Goal: Transaction & Acquisition: Book appointment/travel/reservation

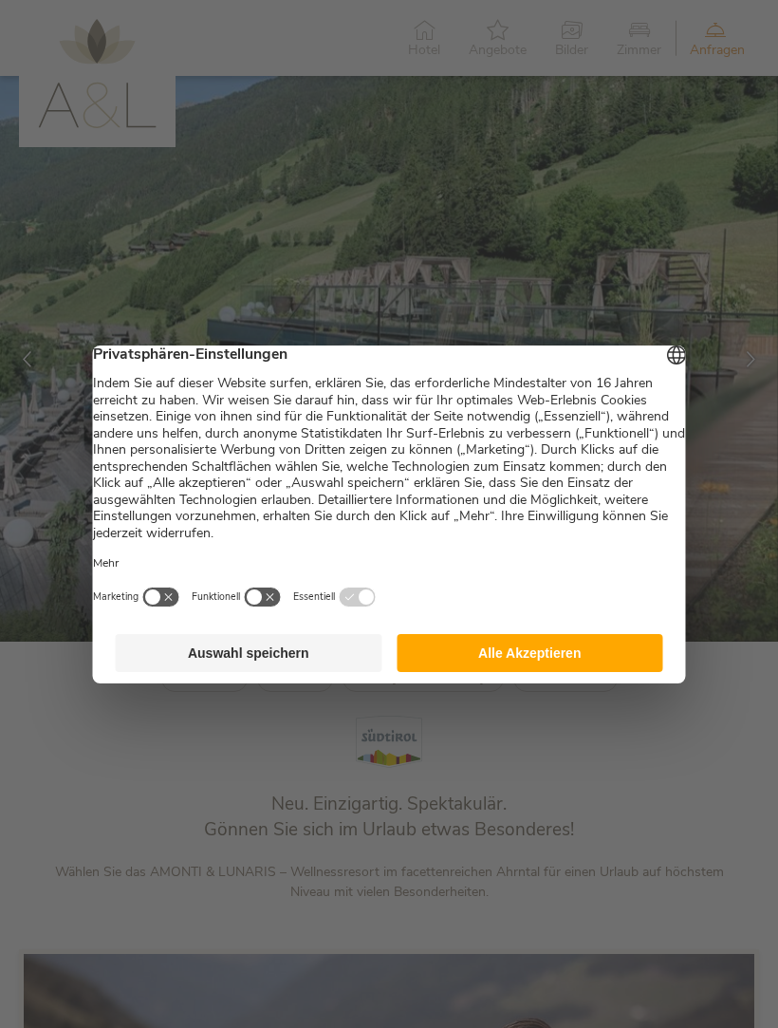
click at [501, 669] on button "Alle Akzeptieren" at bounding box center [530, 653] width 267 height 38
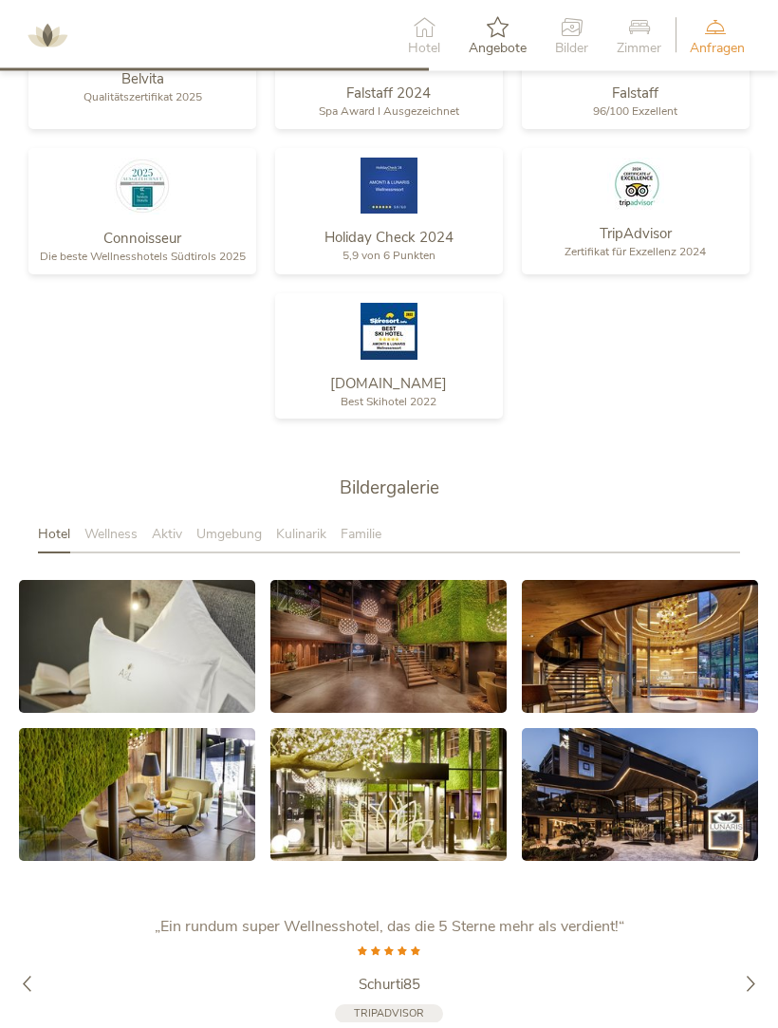
scroll to position [2665, 0]
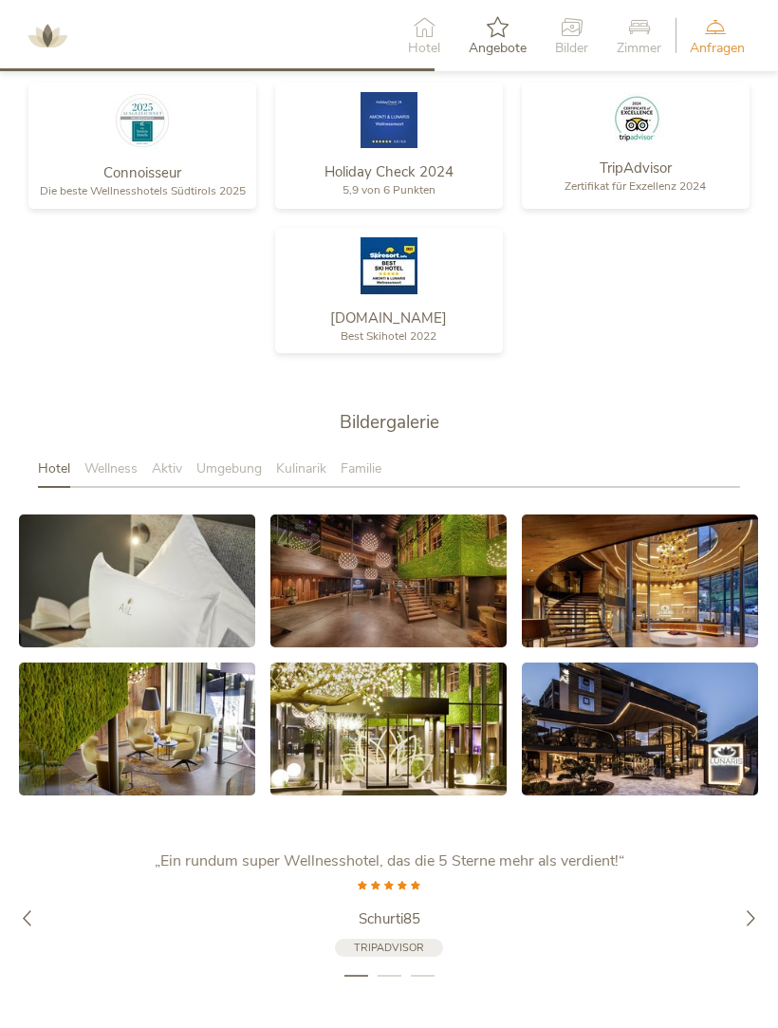
click at [157, 605] on link at bounding box center [137, 580] width 236 height 133
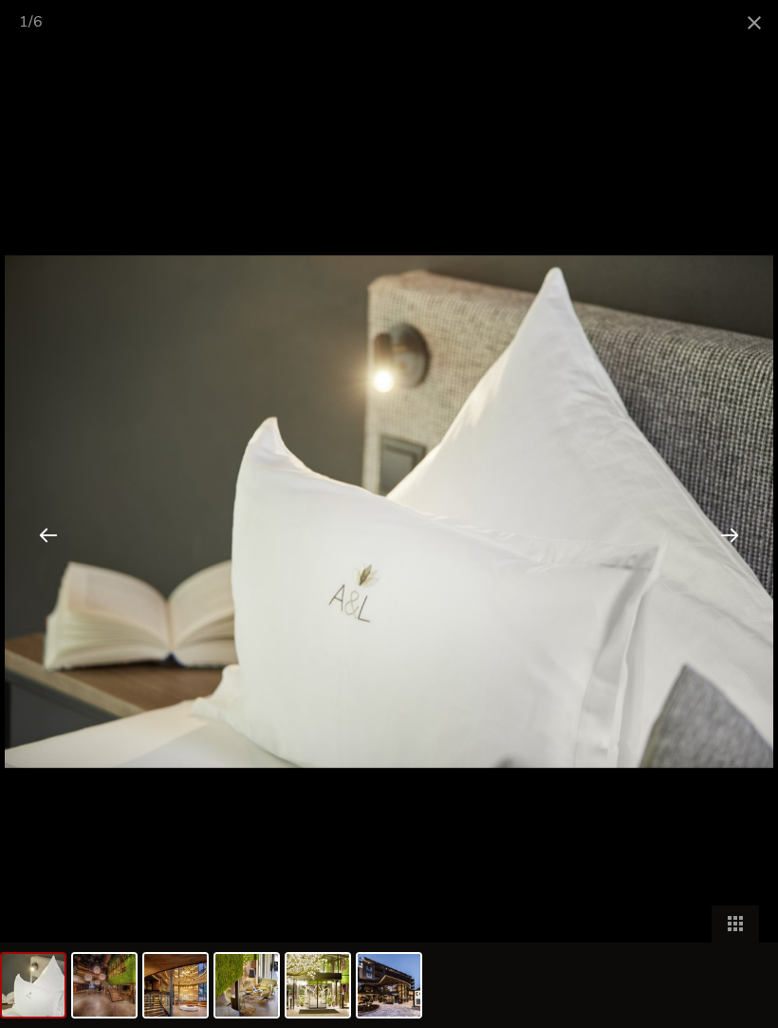
click at [714, 564] on div at bounding box center [729, 534] width 59 height 59
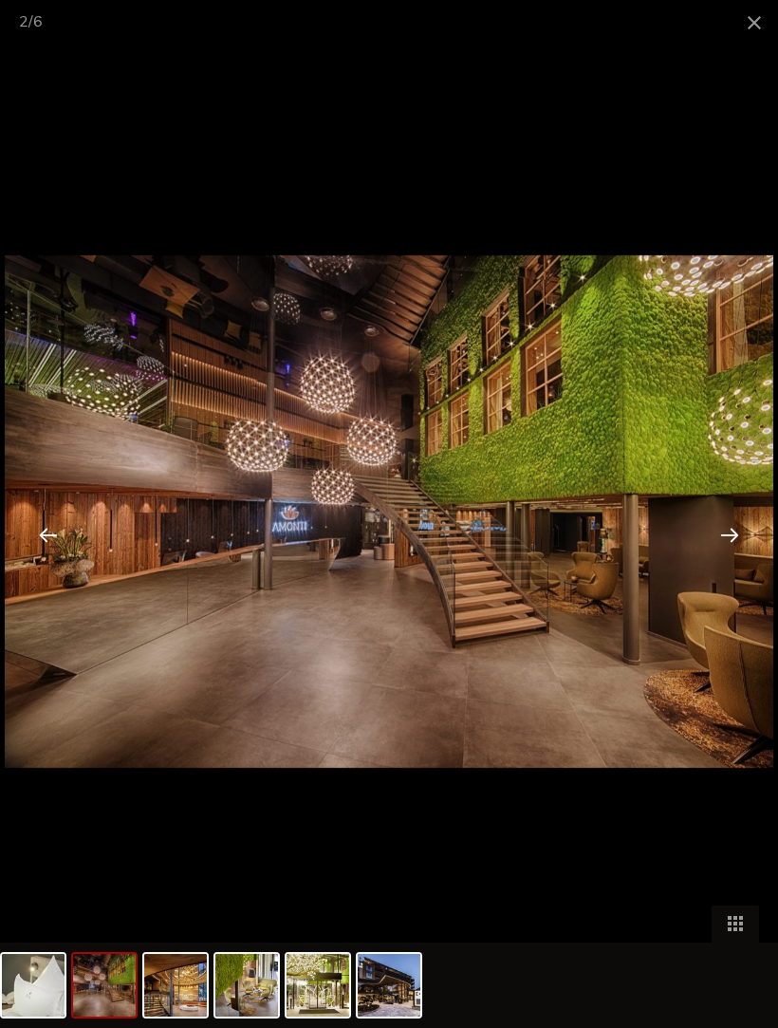
click at [727, 562] on div at bounding box center [729, 534] width 59 height 59
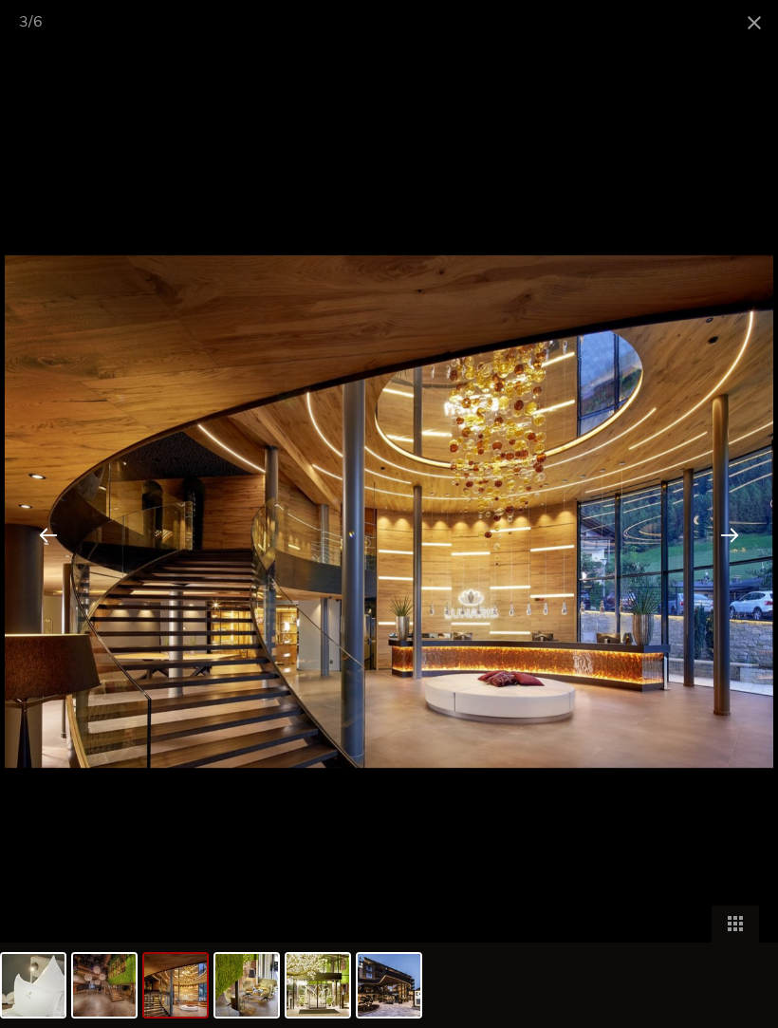
click at [737, 559] on div at bounding box center [729, 534] width 59 height 59
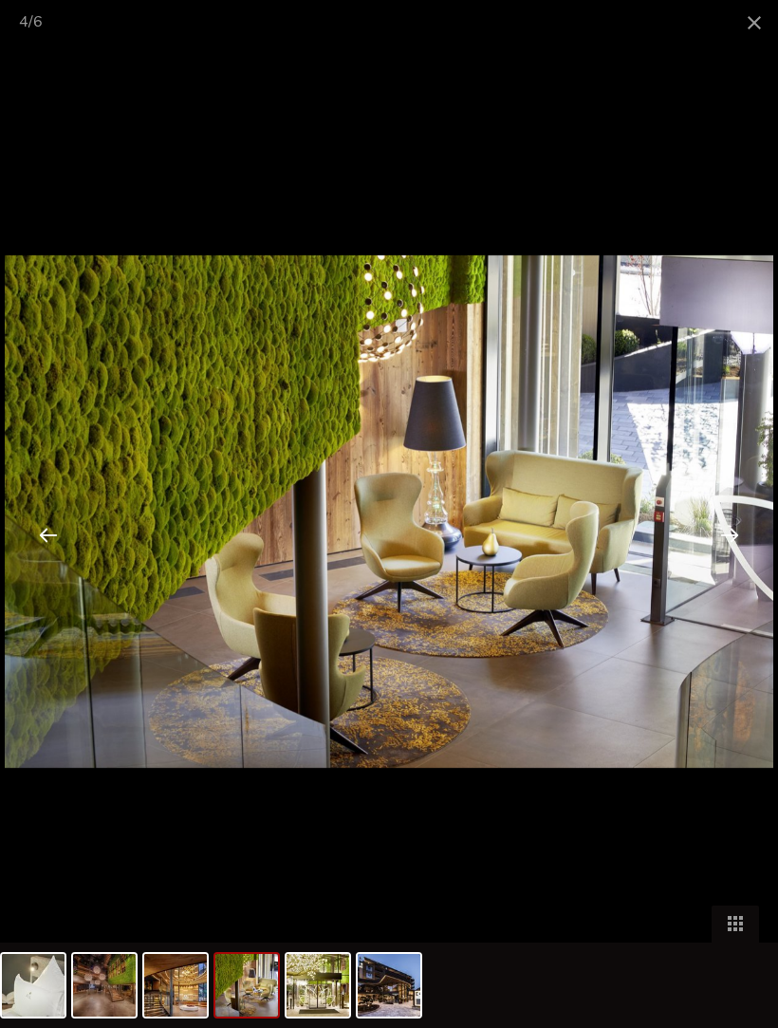
click at [738, 553] on div at bounding box center [729, 534] width 59 height 59
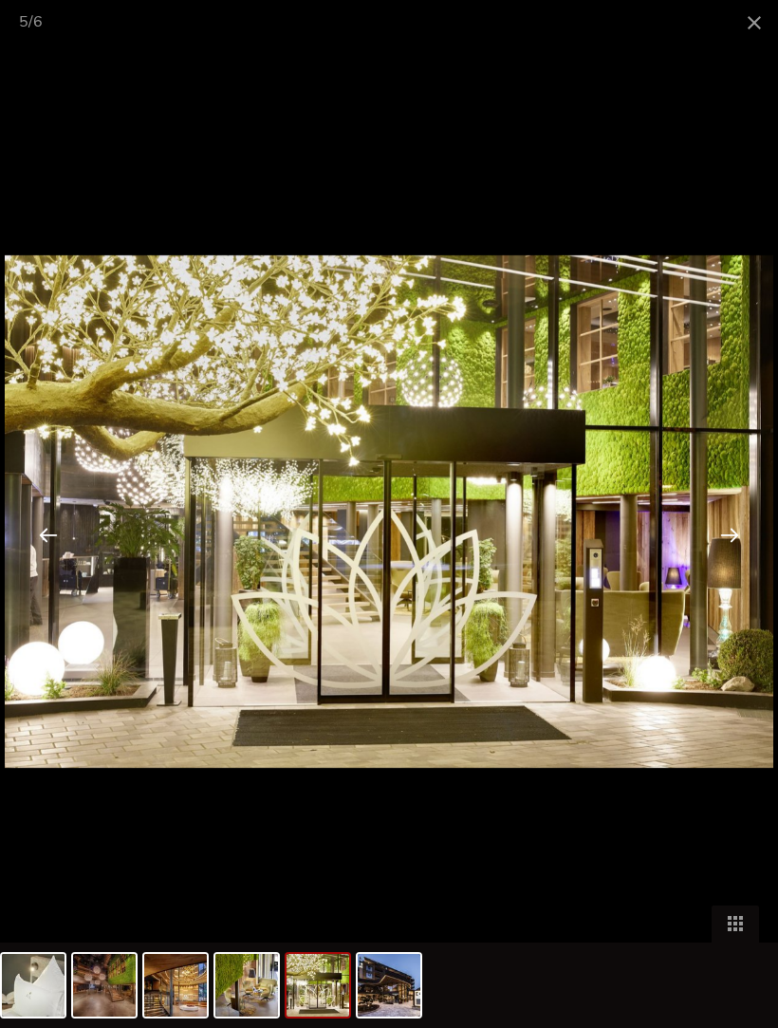
click at [737, 557] on div at bounding box center [729, 534] width 59 height 59
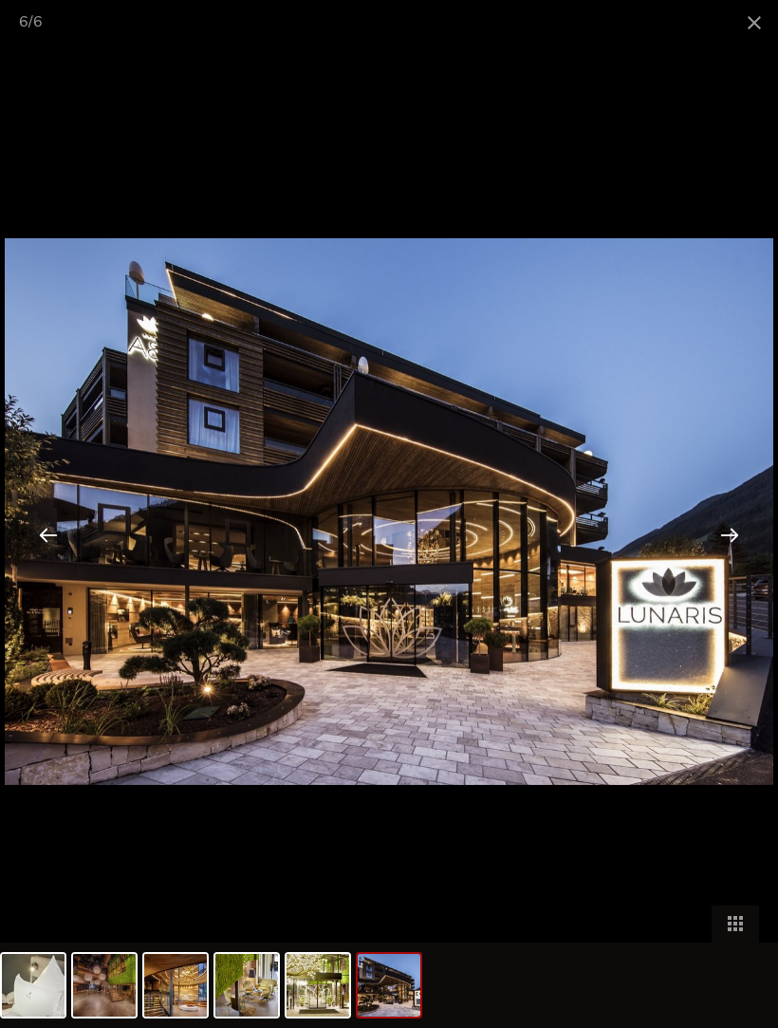
click at [727, 558] on div at bounding box center [729, 534] width 59 height 59
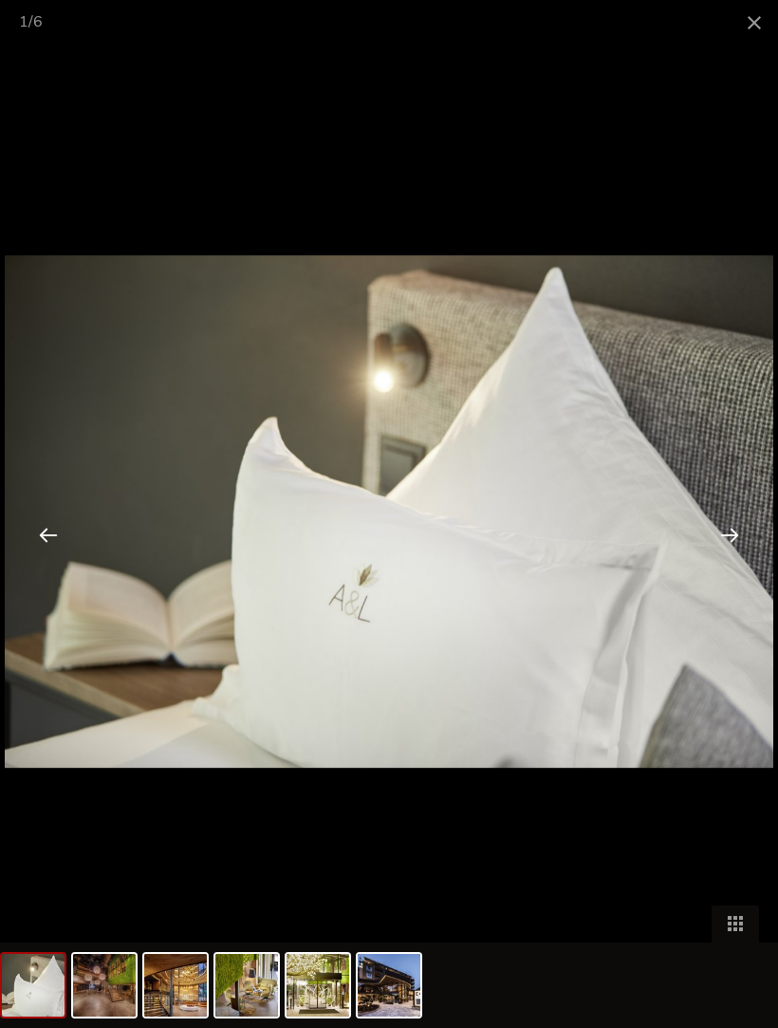
click at [726, 559] on div at bounding box center [729, 534] width 59 height 59
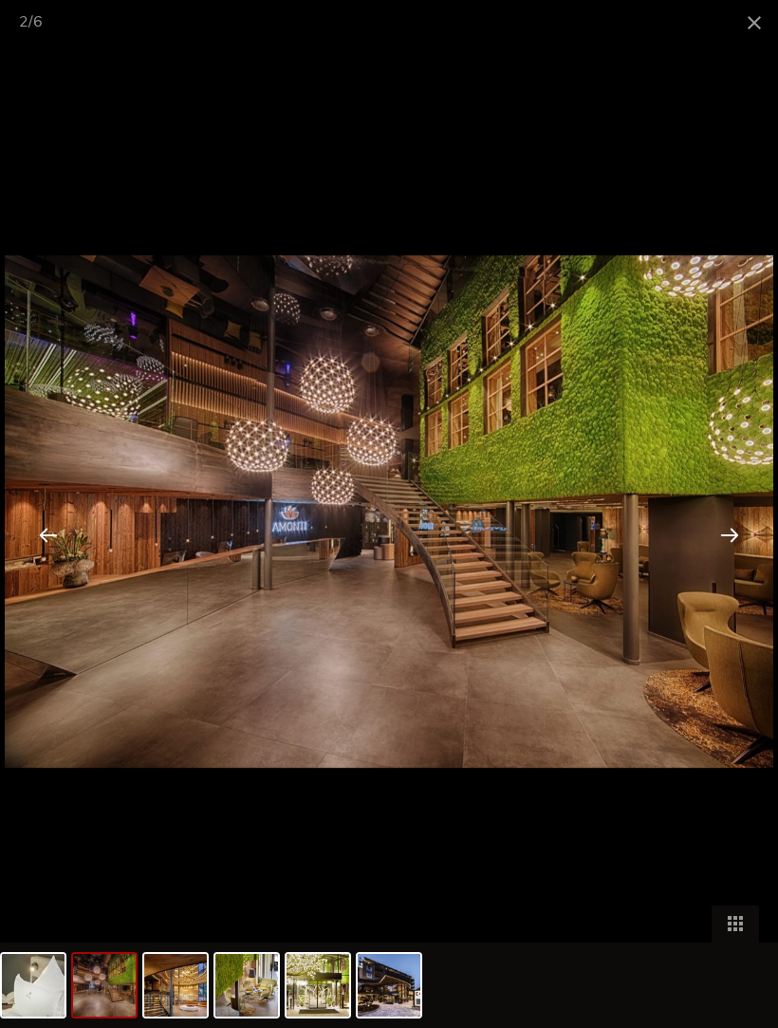
click at [755, 20] on span at bounding box center [754, 22] width 47 height 45
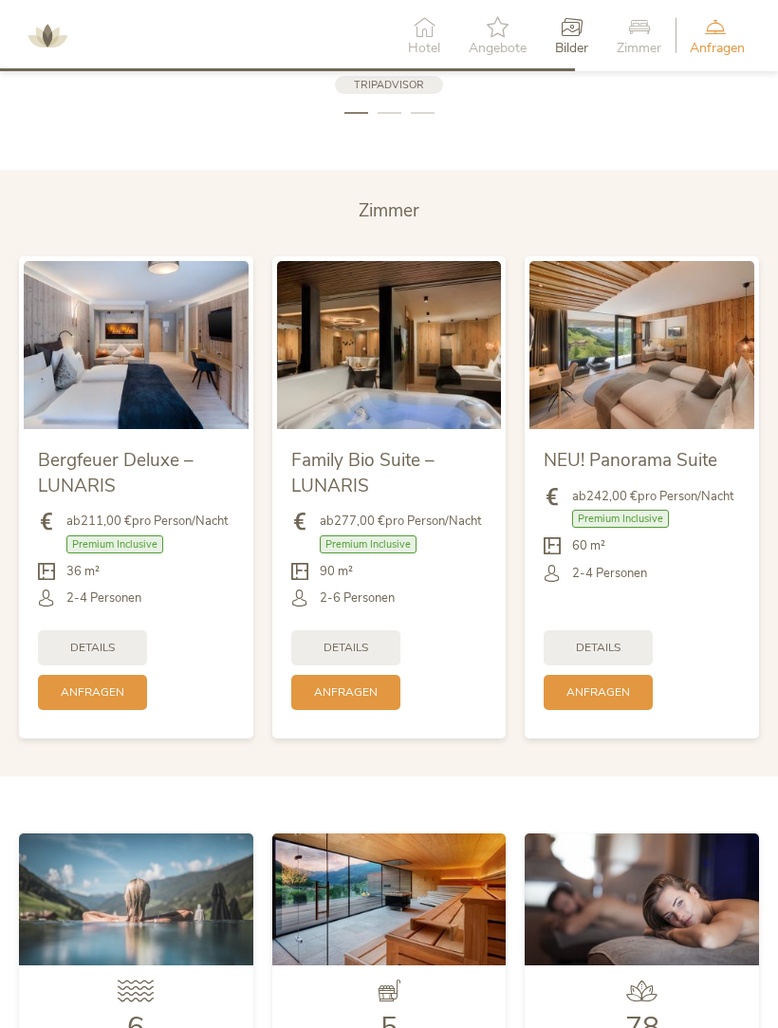
scroll to position [3529, 0]
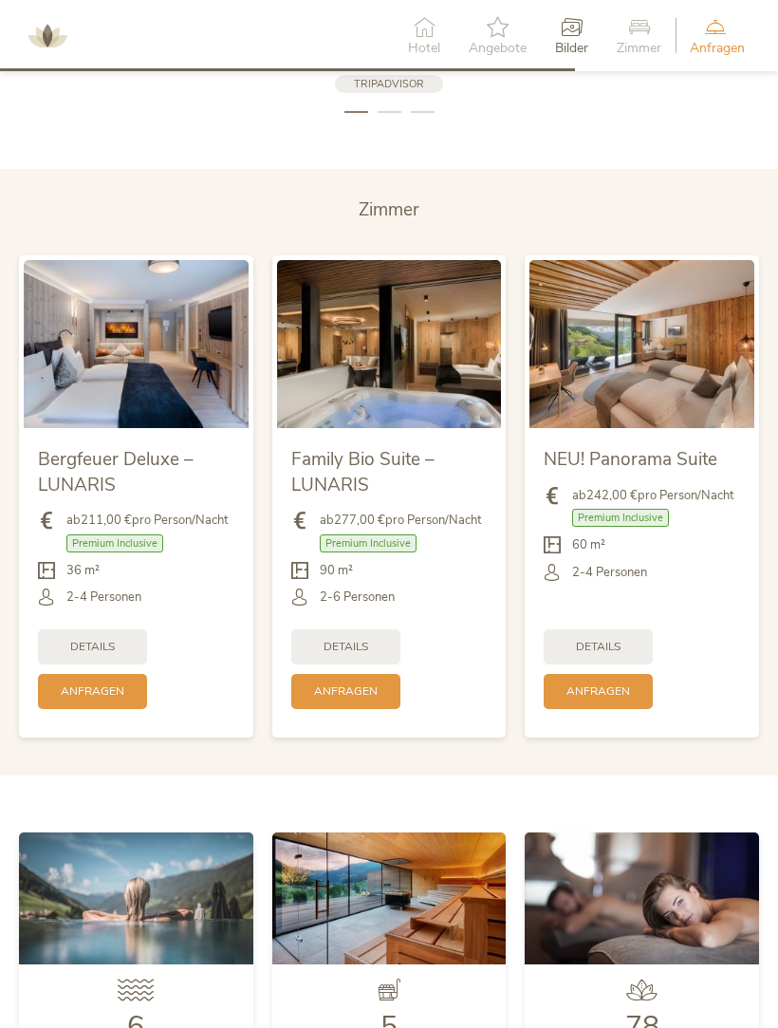
click at [614, 655] on span "Details" at bounding box center [598, 647] width 45 height 16
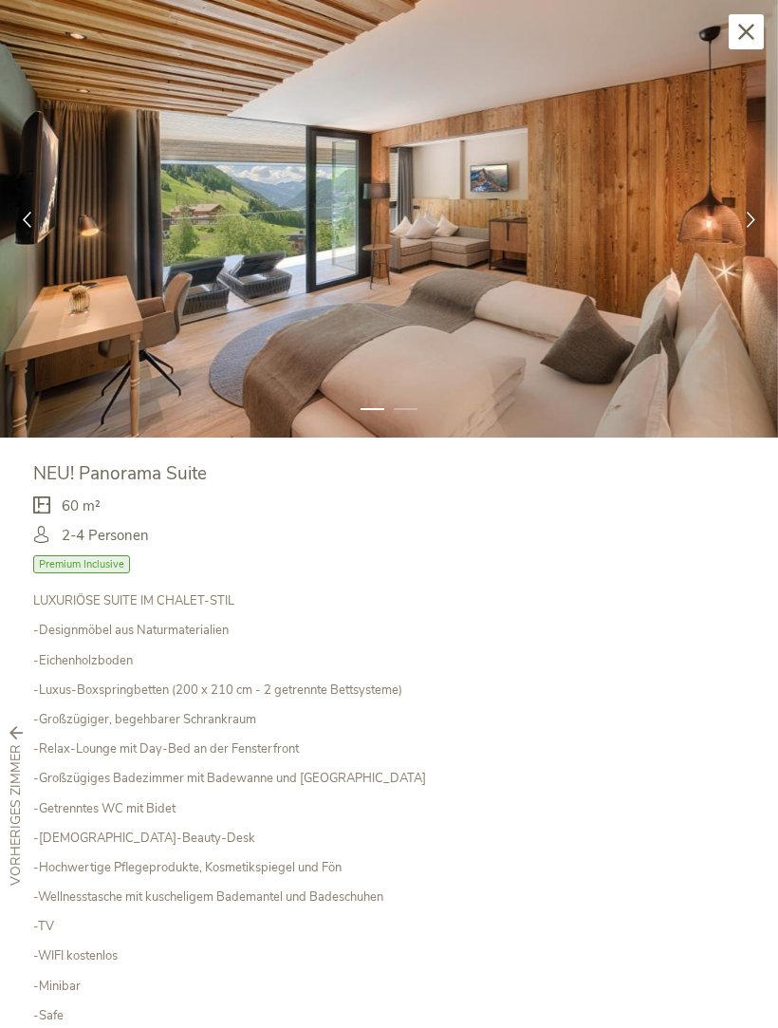
click at [745, 219] on icon at bounding box center [751, 219] width 16 height 16
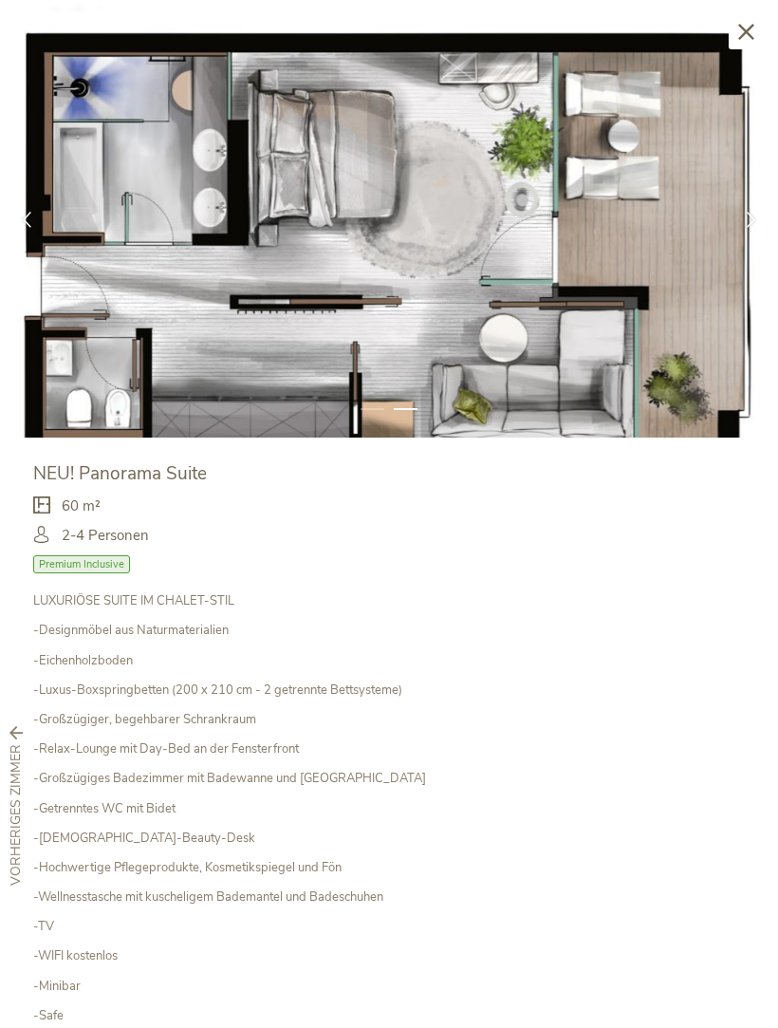
click at [750, 221] on icon at bounding box center [751, 219] width 16 height 16
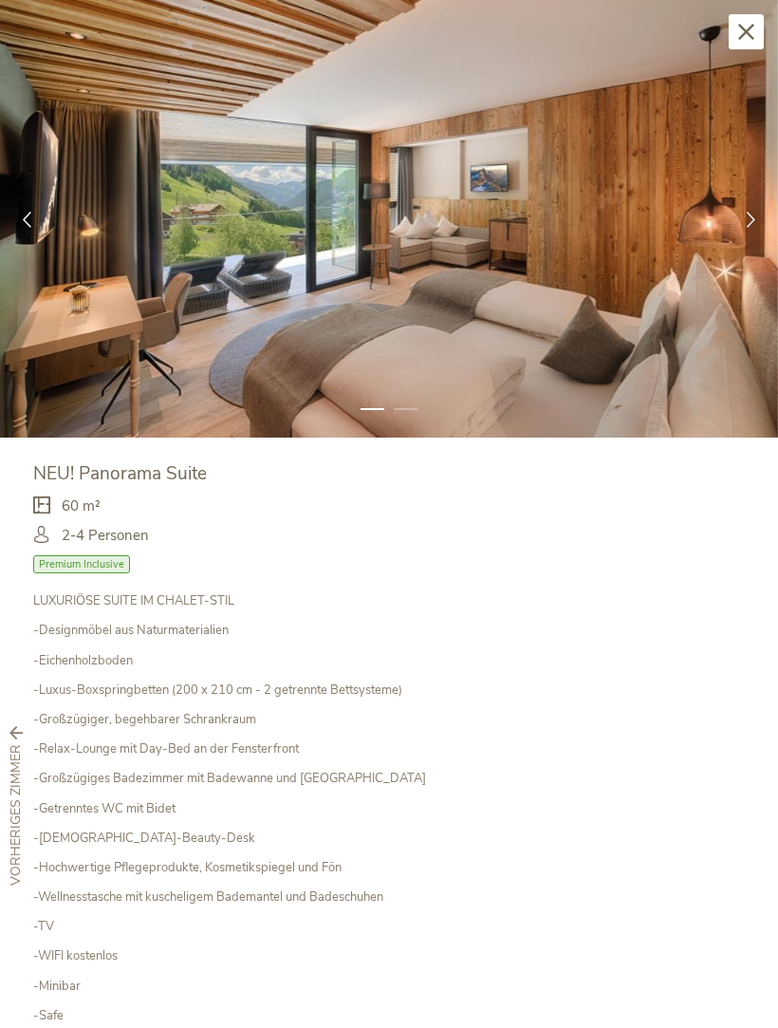
click at [748, 218] on icon at bounding box center [751, 219] width 16 height 16
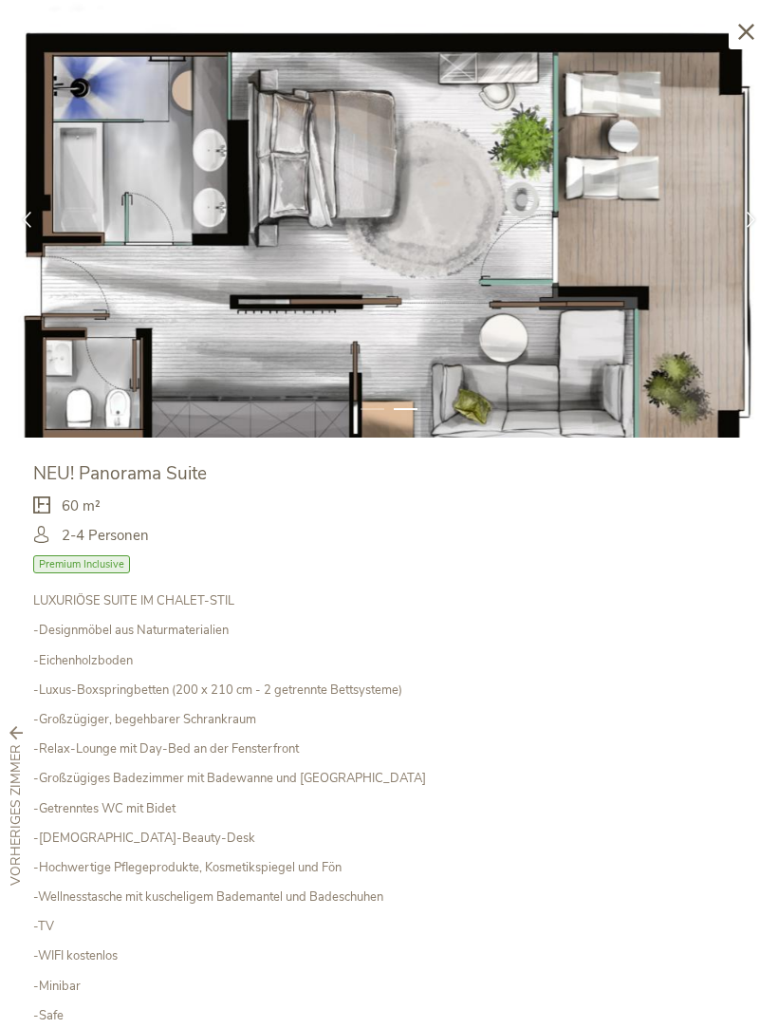
scroll to position [0, 0]
click at [744, 29] on icon at bounding box center [746, 32] width 16 height 16
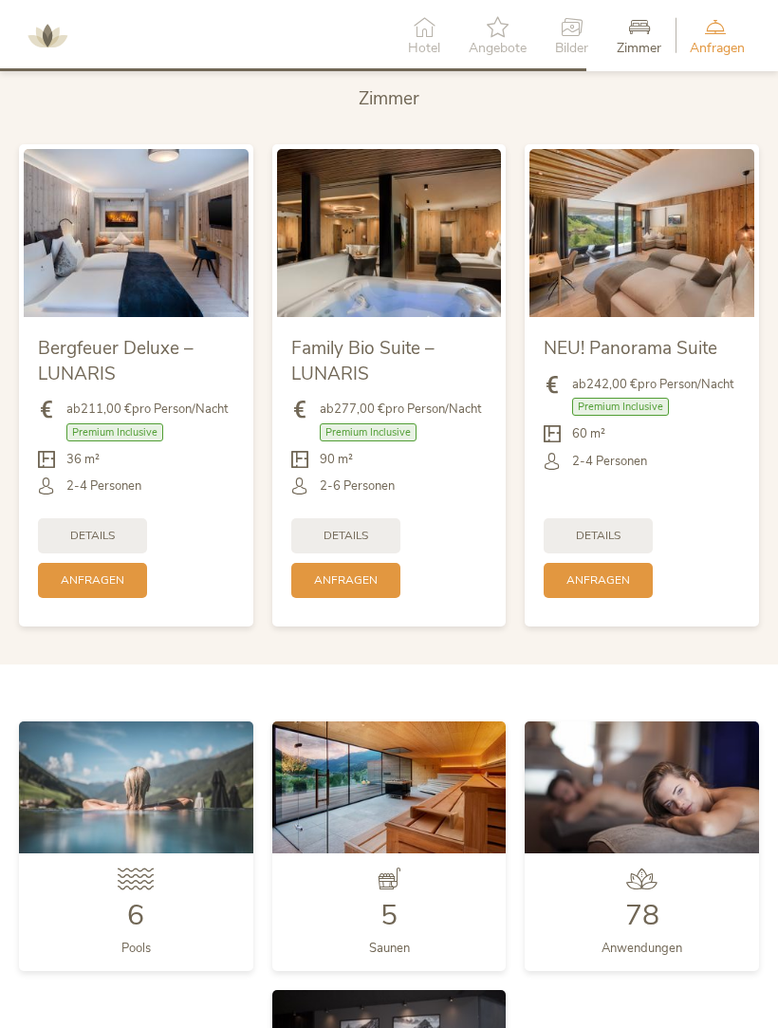
click at [379, 544] on div "Details" at bounding box center [345, 535] width 109 height 35
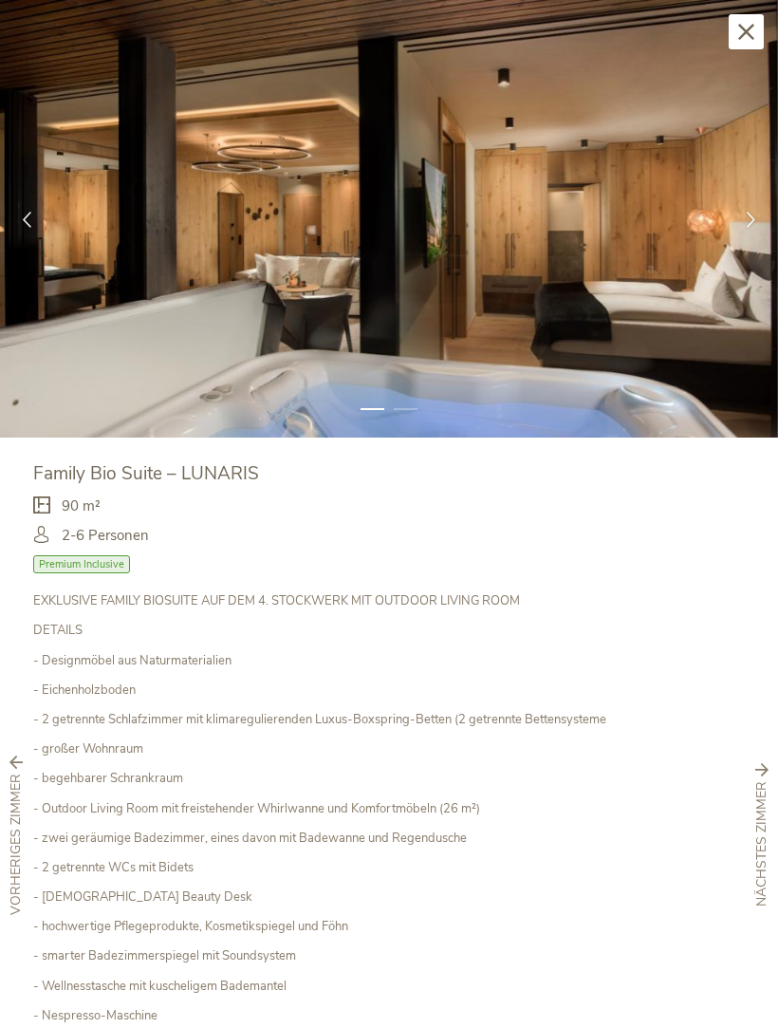
click at [749, 218] on icon at bounding box center [751, 219] width 16 height 16
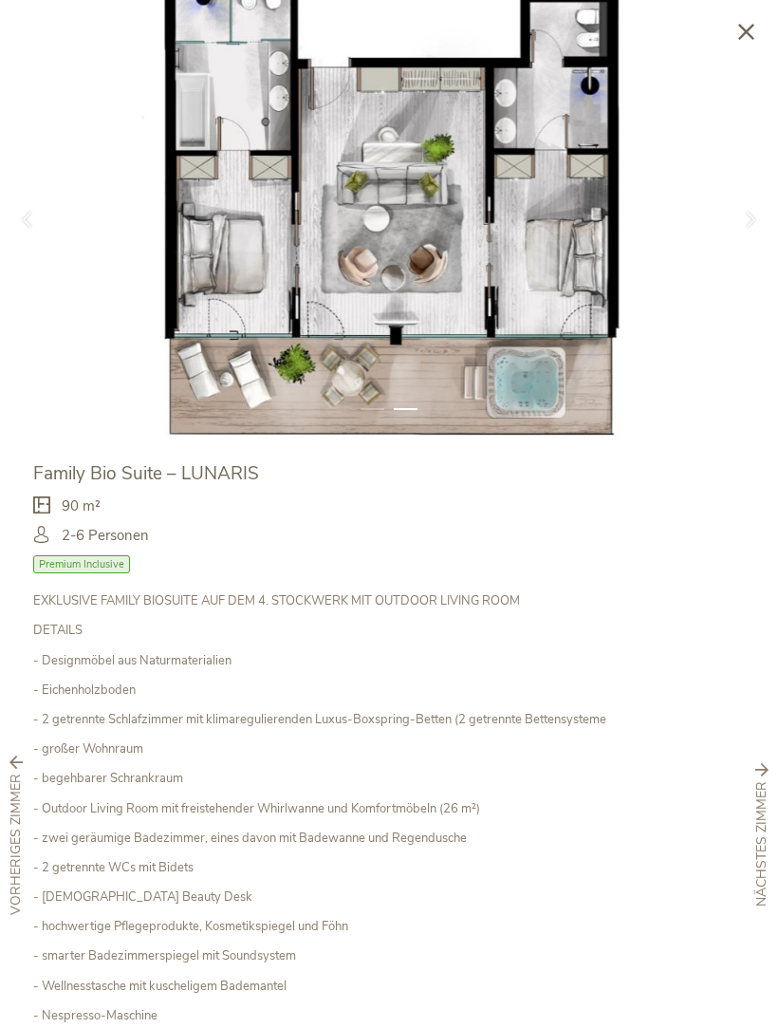
scroll to position [3539, 0]
click at [747, 34] on icon at bounding box center [746, 32] width 16 height 16
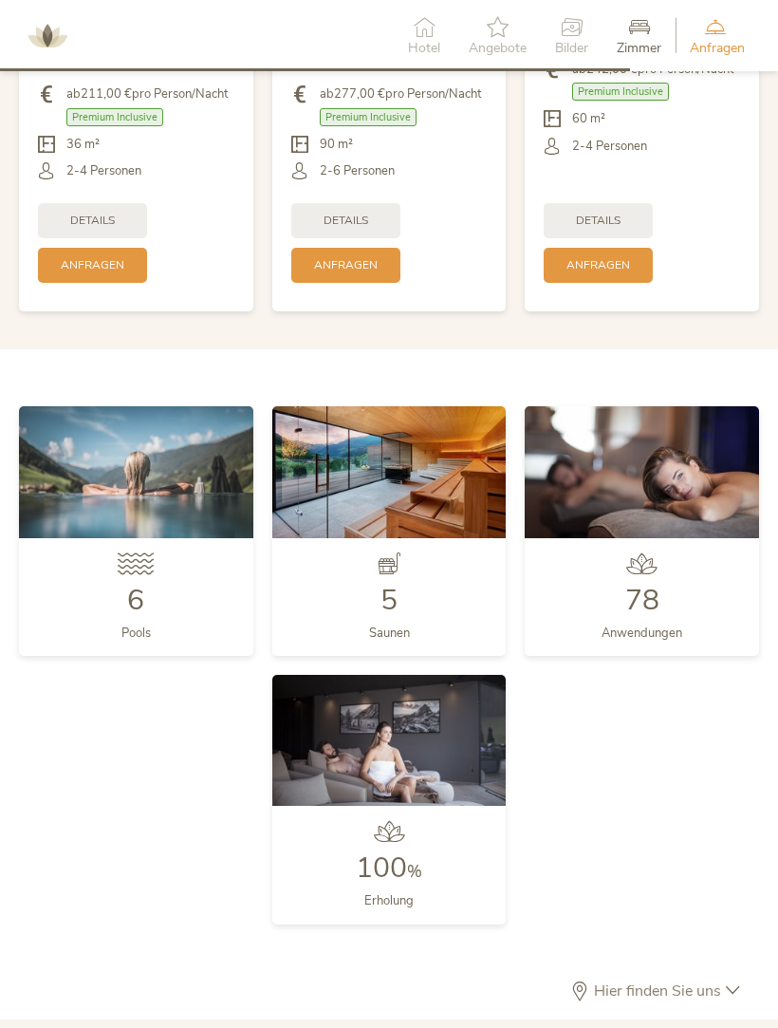
scroll to position [3953, 0]
